Goal: Obtain resource: Obtain resource

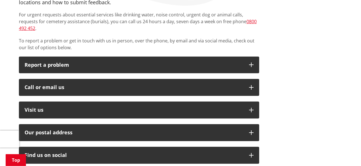
scroll to position [117, 0]
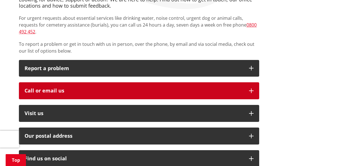
click at [70, 88] on div "Call or email us" at bounding box center [134, 91] width 219 height 6
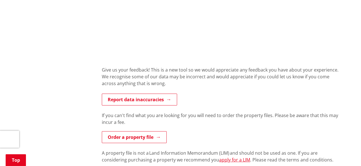
scroll to position [294, 0]
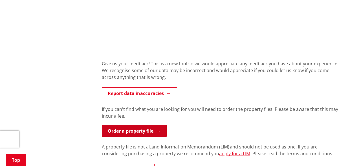
click at [149, 130] on link "Order a property file" at bounding box center [134, 131] width 65 height 12
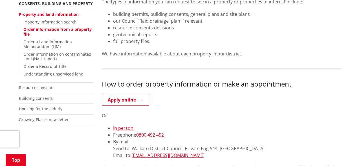
scroll to position [147, 0]
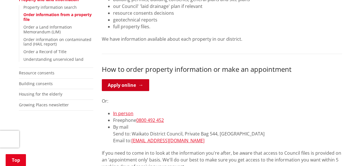
click at [126, 86] on link "Apply online" at bounding box center [125, 85] width 47 height 12
